Goal: Information Seeking & Learning: Find specific page/section

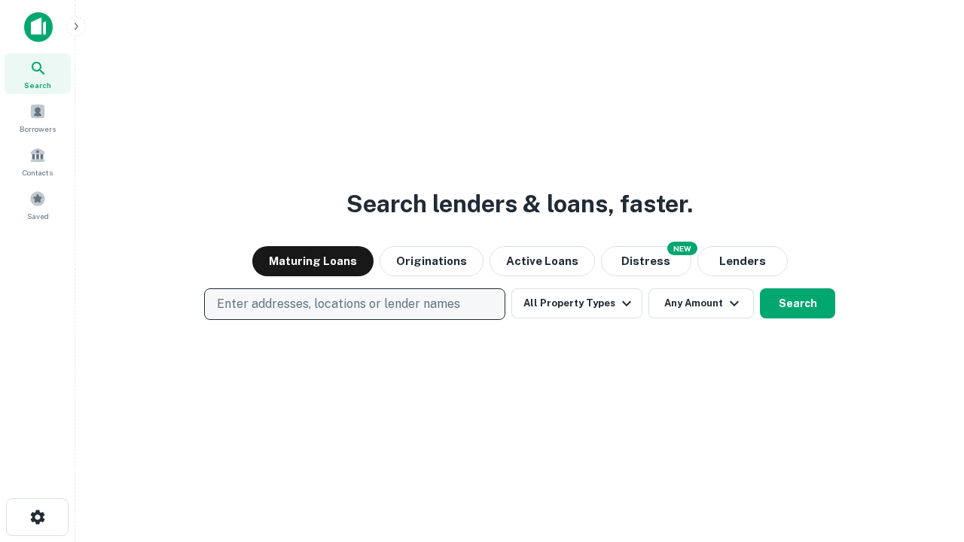
click at [354, 304] on p "Enter addresses, locations or lender names" at bounding box center [338, 304] width 243 height 18
type input "**********"
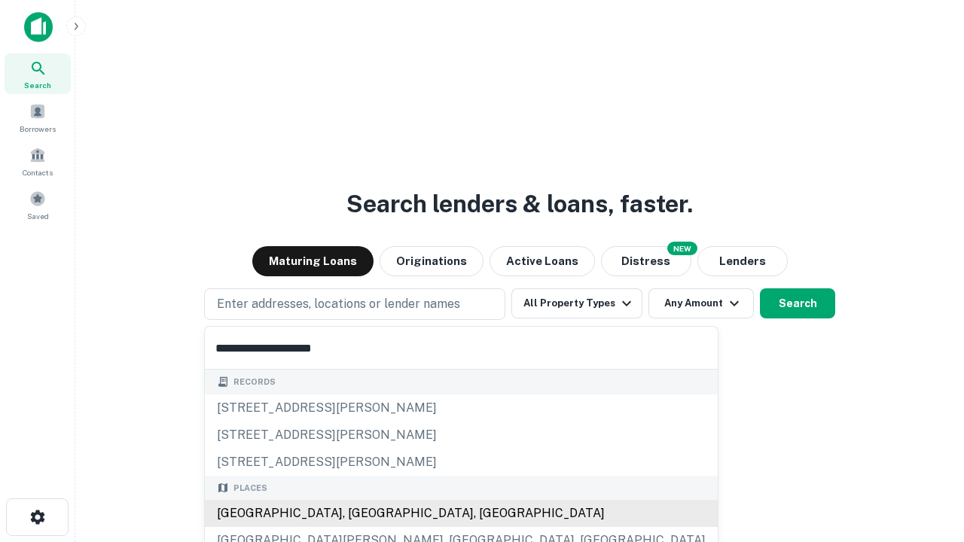
click at [360, 514] on div "[GEOGRAPHIC_DATA], [GEOGRAPHIC_DATA], [GEOGRAPHIC_DATA]" at bounding box center [461, 513] width 513 height 27
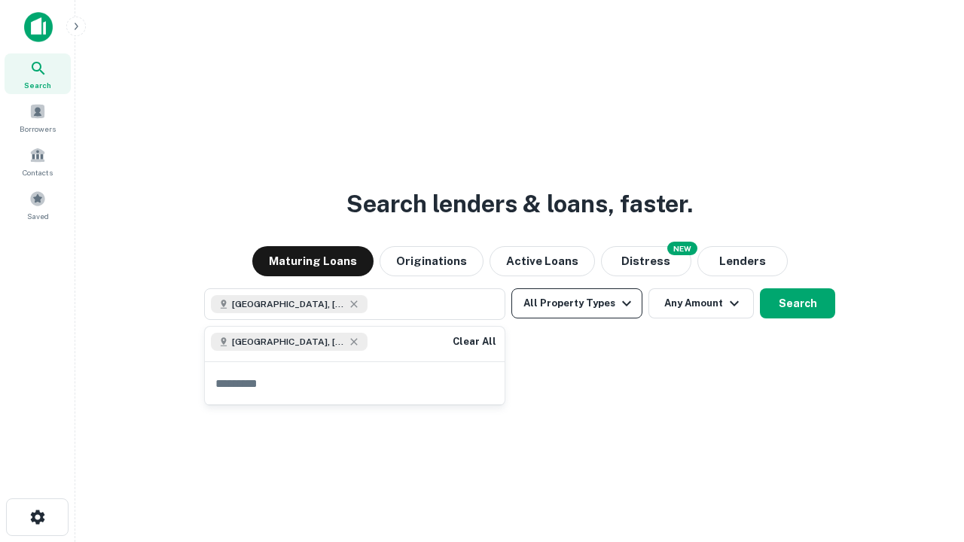
click at [577, 304] on button "All Property Types" at bounding box center [576, 303] width 131 height 30
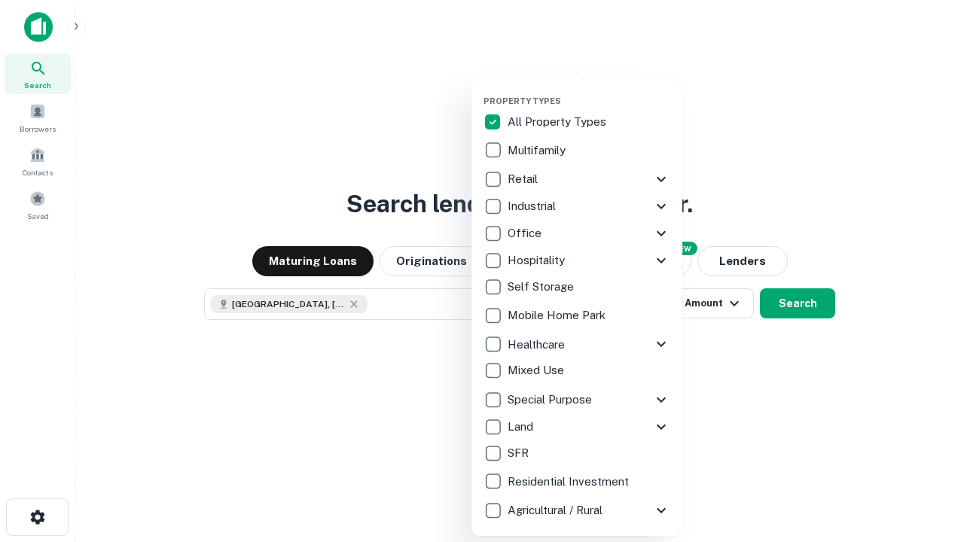
click at [589, 91] on button "button" at bounding box center [589, 91] width 211 height 1
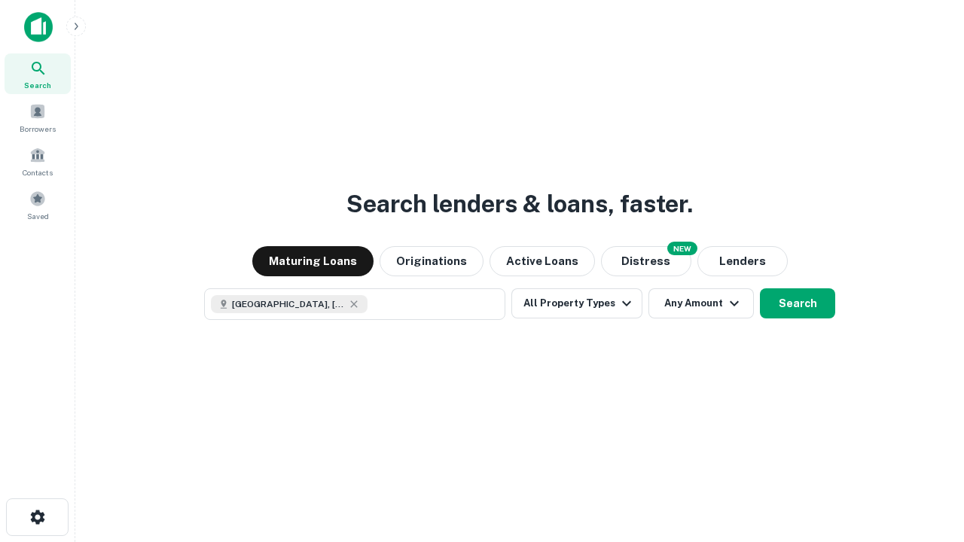
scroll to position [24, 0]
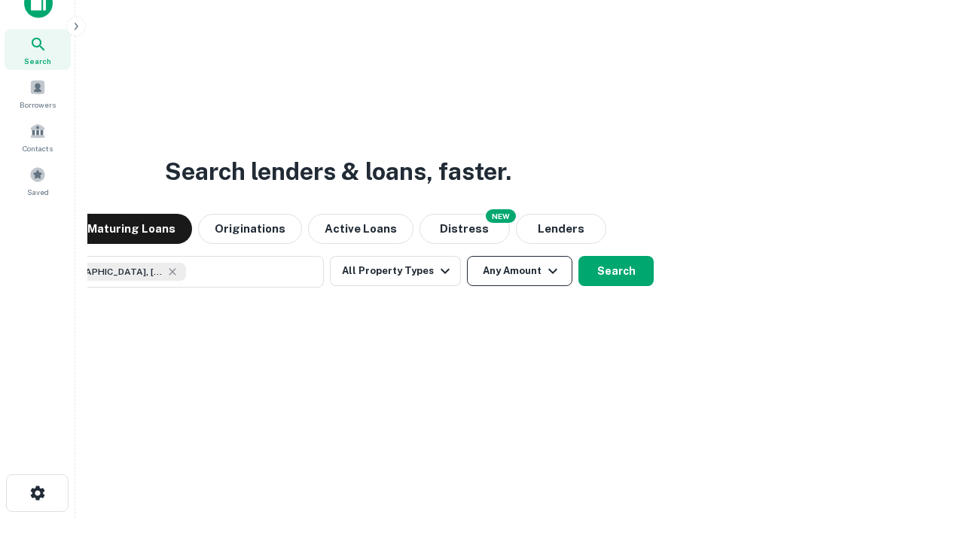
click at [467, 256] on button "Any Amount" at bounding box center [519, 271] width 105 height 30
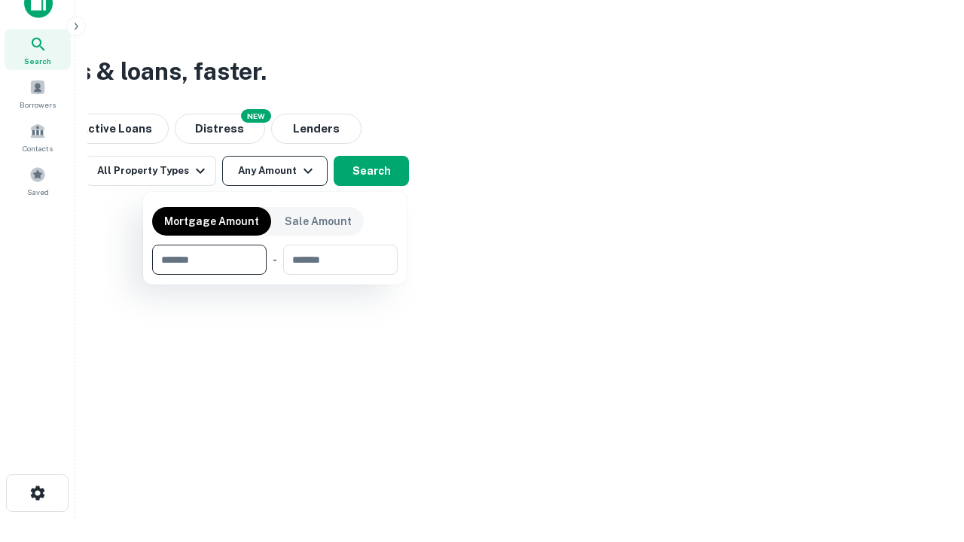
type input "*******"
click at [275, 275] on button "button" at bounding box center [275, 275] width 246 height 1
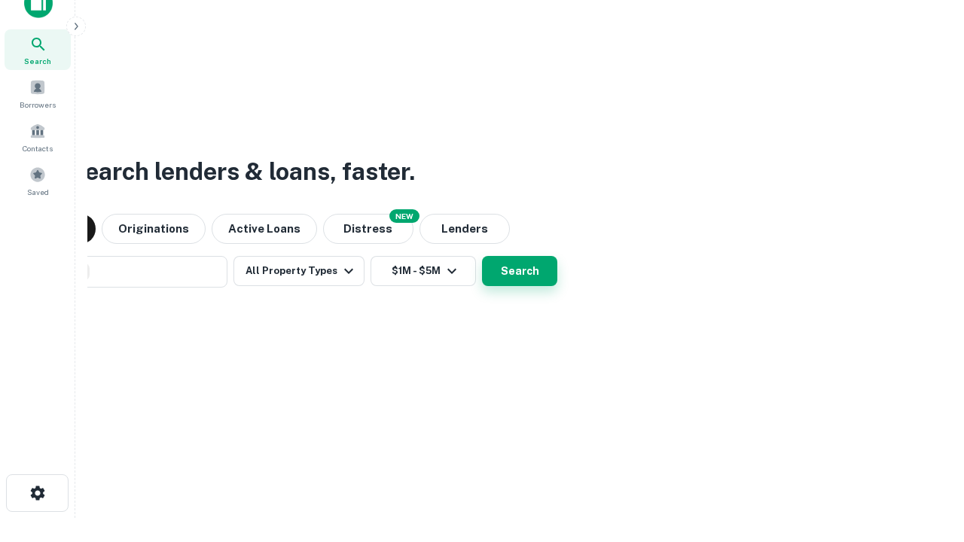
click at [482, 256] on button "Search" at bounding box center [519, 271] width 75 height 30
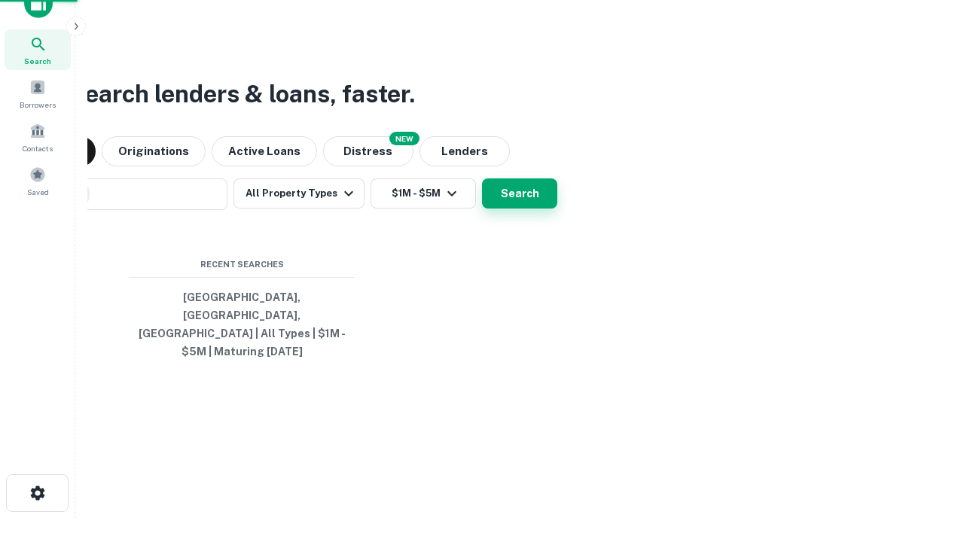
scroll to position [49, 426]
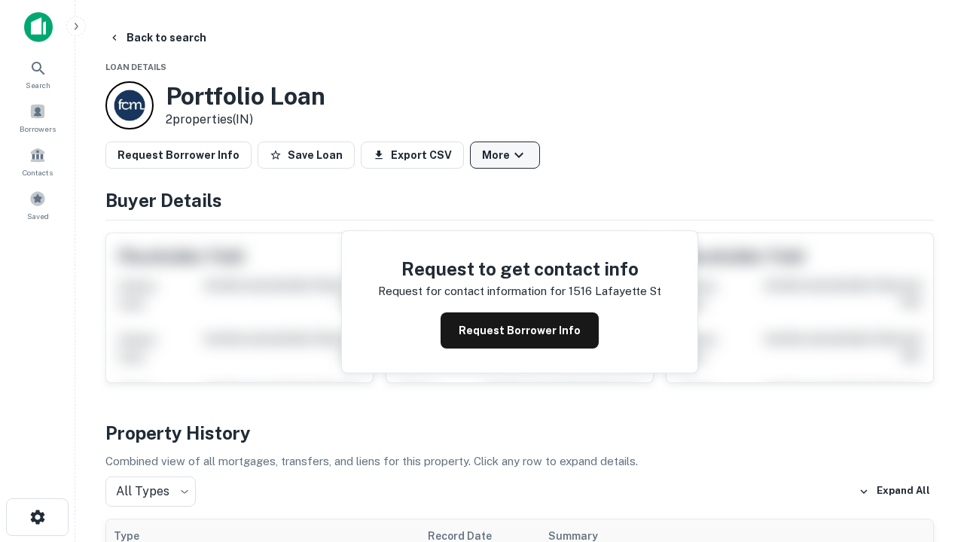
click at [505, 155] on button "More" at bounding box center [505, 155] width 70 height 27
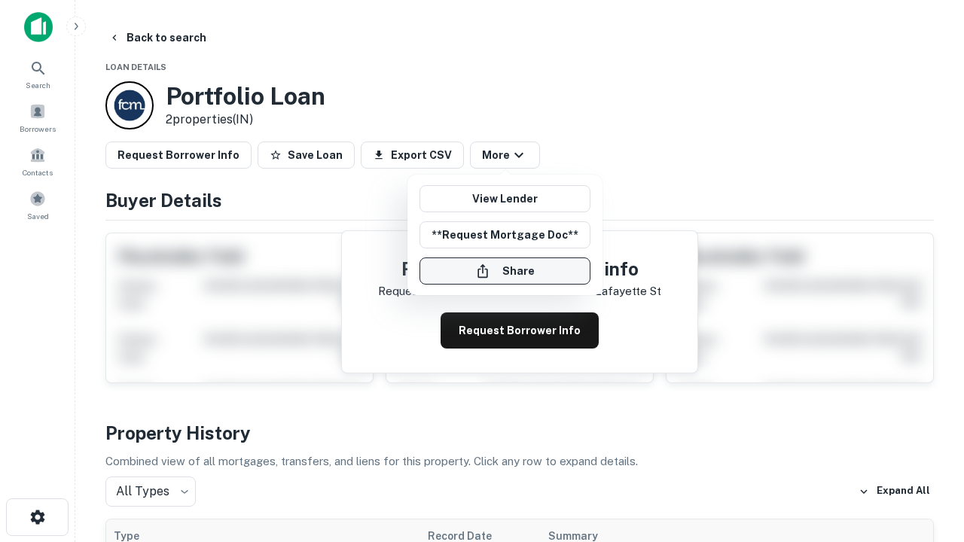
click at [505, 271] on button "Share" at bounding box center [504, 271] width 171 height 27
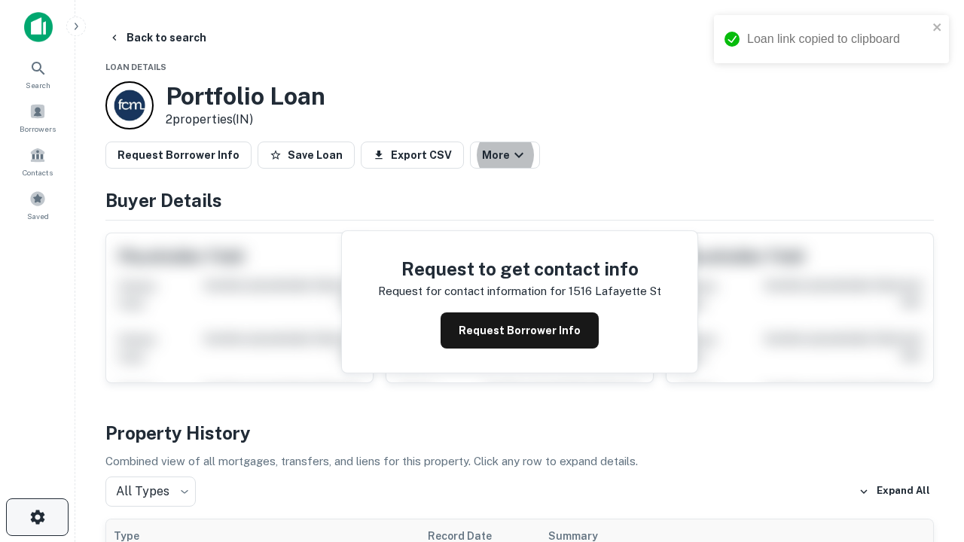
click at [37, 517] on icon "button" at bounding box center [38, 517] width 18 height 18
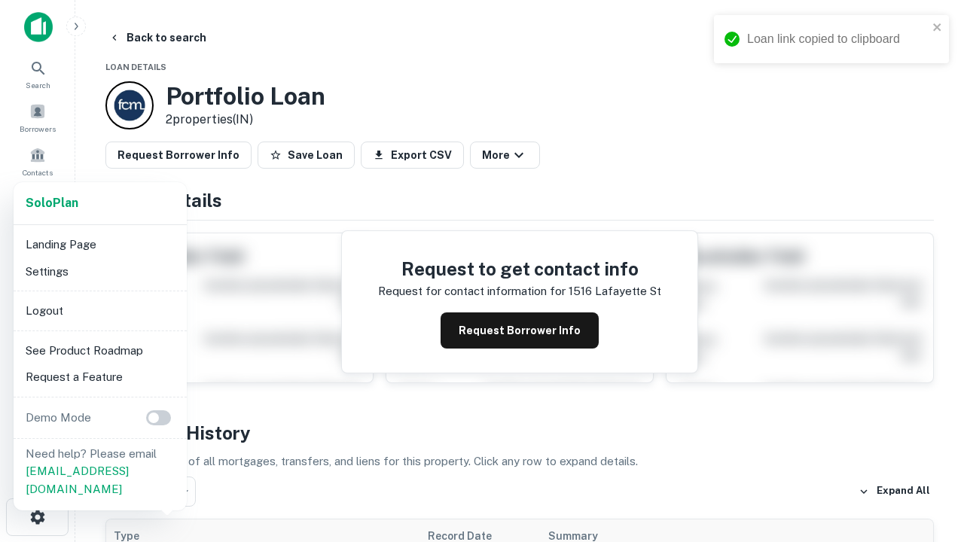
click at [99, 310] on li "Logout" at bounding box center [100, 310] width 161 height 27
